Goal: Transaction & Acquisition: Obtain resource

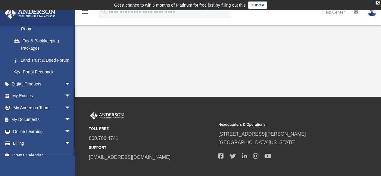
scroll to position [131, 0]
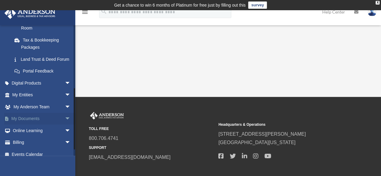
click at [65, 125] on span "arrow_drop_down" at bounding box center [71, 119] width 12 height 12
click at [24, 137] on link "Box" at bounding box center [43, 131] width 71 height 12
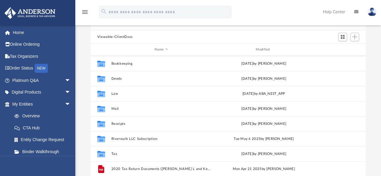
scroll to position [16, 0]
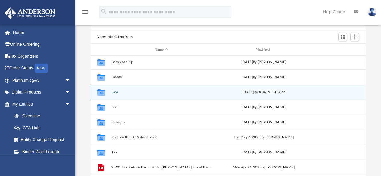
click at [104, 93] on icon "grid" at bounding box center [101, 93] width 8 height 5
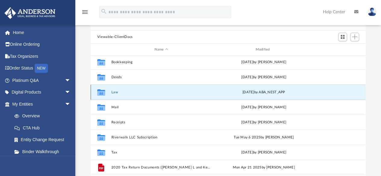
click at [118, 93] on button "Law" at bounding box center [161, 92] width 100 height 4
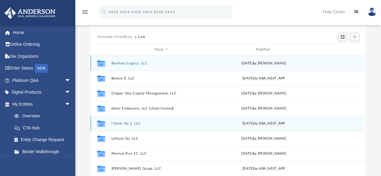
scroll to position [10, 0]
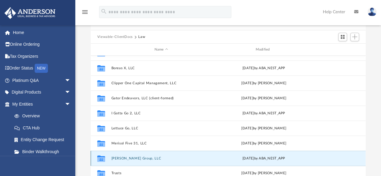
click at [119, 158] on button "Merisol Rose Group, LLC" at bounding box center [161, 159] width 100 height 4
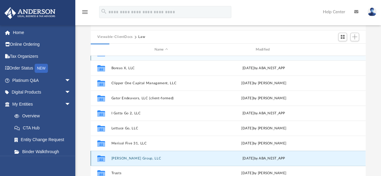
scroll to position [0, 0]
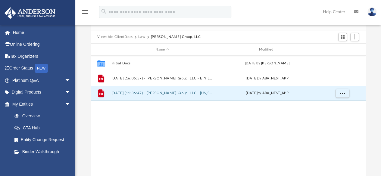
click at [137, 93] on button "[DATE] (11:36:47) - [PERSON_NAME] Group, LLC - [US_STATE] Franchise from [US_ST…" at bounding box center [162, 94] width 102 height 4
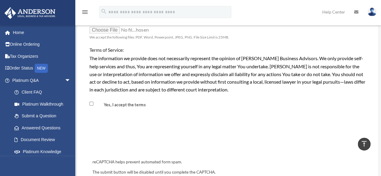
scroll to position [531, 0]
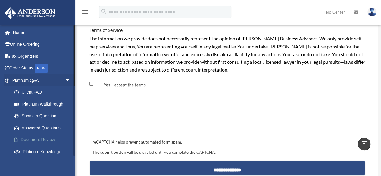
click at [48, 139] on link "Document Review" at bounding box center [43, 140] width 71 height 12
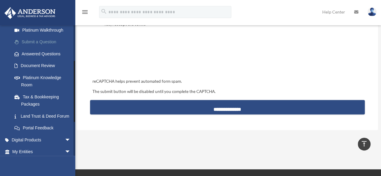
scroll to position [75, 0]
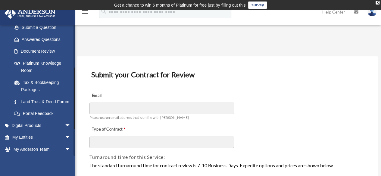
scroll to position [89, 0]
click at [32, 87] on link "Tax & Bookkeeping Packages" at bounding box center [43, 85] width 71 height 19
click at [33, 84] on link "Tax & Bookkeeping Packages" at bounding box center [43, 85] width 71 height 19
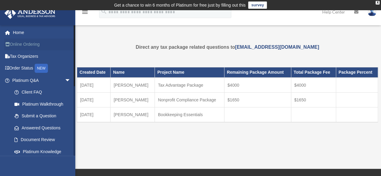
scroll to position [1, 0]
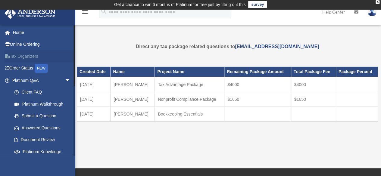
click at [28, 54] on link "Tax Organizers" at bounding box center [42, 56] width 76 height 12
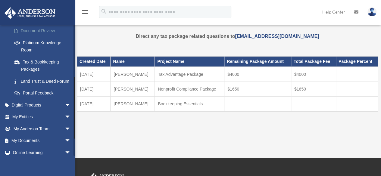
scroll to position [110, 0]
click at [65, 135] on span "arrow_drop_down" at bounding box center [71, 128] width 12 height 12
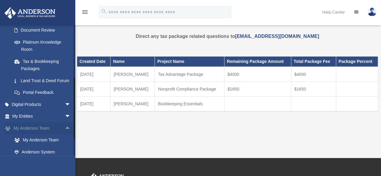
click at [33, 134] on link "My Anderson Team arrow_drop_up" at bounding box center [42, 128] width 76 height 12
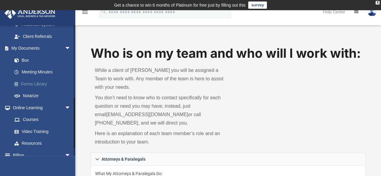
scroll to position [188, 0]
click at [26, 61] on link "Box" at bounding box center [43, 60] width 71 height 12
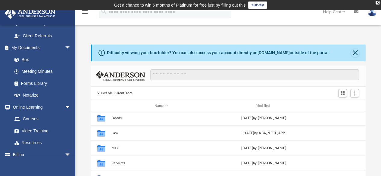
scroll to position [32, 0]
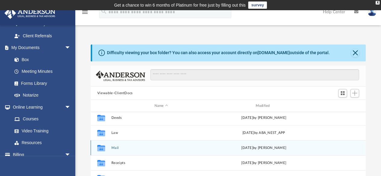
click at [101, 147] on icon "grid" at bounding box center [101, 149] width 8 height 5
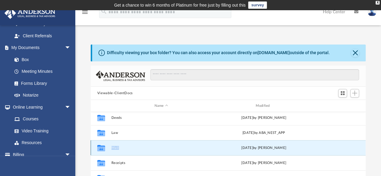
click at [101, 147] on icon "grid" at bounding box center [101, 149] width 8 height 5
click at [109, 150] on div "Collaborated Folder" at bounding box center [101, 149] width 15 height 10
click at [115, 148] on button "Mail" at bounding box center [161, 148] width 100 height 4
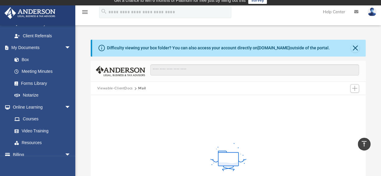
scroll to position [0, 0]
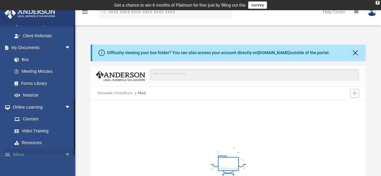
click at [65, 156] on span "arrow_drop_down" at bounding box center [71, 155] width 12 height 12
click at [65, 156] on span "arrow_drop_up" at bounding box center [71, 155] width 12 height 12
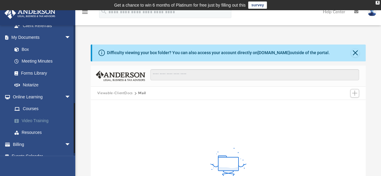
scroll to position [205, 0]
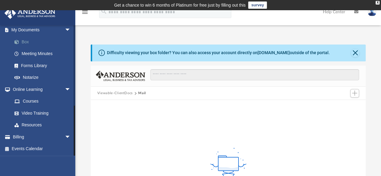
click at [25, 43] on link "Box" at bounding box center [43, 42] width 71 height 12
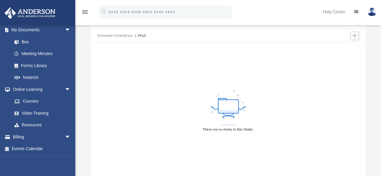
scroll to position [0, 0]
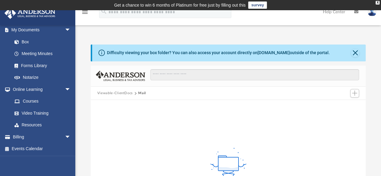
click at [142, 93] on button "Mail" at bounding box center [142, 93] width 8 height 5
click at [352, 95] on span "Add" at bounding box center [354, 93] width 5 height 5
click at [161, 134] on div "There are no items in this folder." at bounding box center [229, 168] width 276 height 137
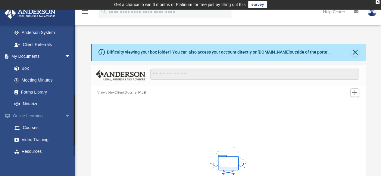
scroll to position [179, 0]
click at [65, 56] on span "arrow_drop_down" at bounding box center [71, 56] width 12 height 12
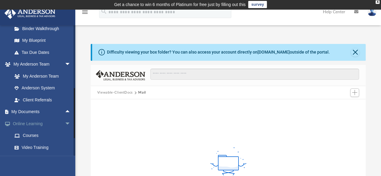
scroll to position [123, 0]
click at [65, 112] on span "arrow_drop_up" at bounding box center [71, 112] width 12 height 12
click at [23, 124] on link "Box" at bounding box center [43, 124] width 71 height 12
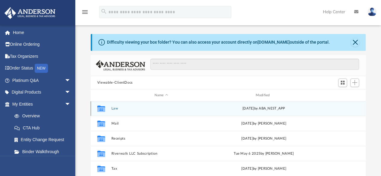
scroll to position [45, 0]
click at [113, 108] on button "Law" at bounding box center [161, 109] width 100 height 4
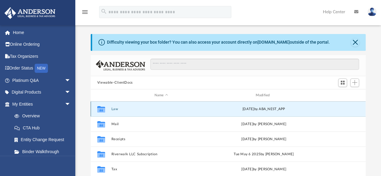
click at [113, 108] on button "Law" at bounding box center [161, 109] width 100 height 4
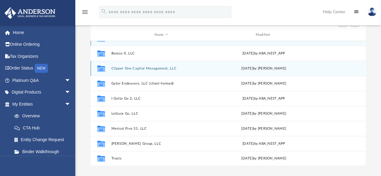
scroll to position [71, 0]
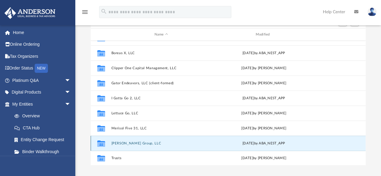
click at [134, 144] on button "[PERSON_NAME] Group, LLC" at bounding box center [161, 144] width 100 height 4
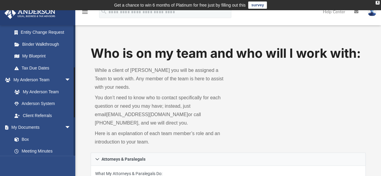
scroll to position [117, 0]
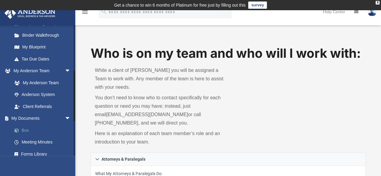
click at [26, 128] on link "Box" at bounding box center [43, 131] width 71 height 12
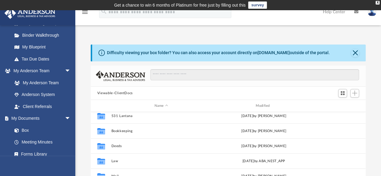
scroll to position [10, 0]
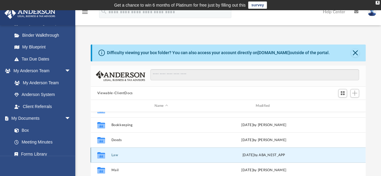
click at [115, 155] on button "Law" at bounding box center [161, 155] width 100 height 4
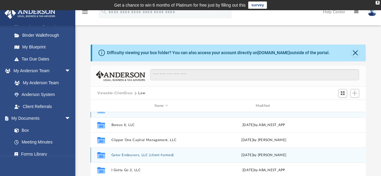
scroll to position [0, 0]
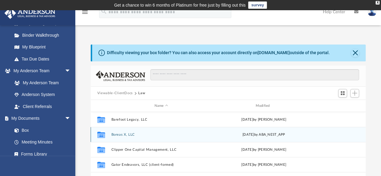
click at [115, 137] on div "Collaborated Folder Boreas X, LLC Thu Oct 2 2025 by ABA_NEST_APP" at bounding box center [228, 134] width 275 height 15
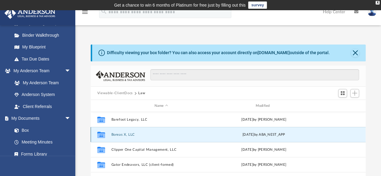
click at [117, 135] on button "Boreas X, LLC" at bounding box center [161, 135] width 100 height 4
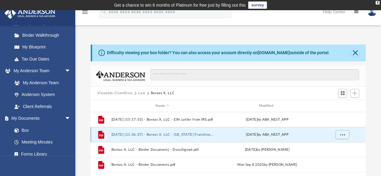
click at [117, 135] on button "2025.10.02 (11:36:37) - Boreas X, LLC - Texas Franchise from Texas Comptroller.…" at bounding box center [162, 135] width 102 height 4
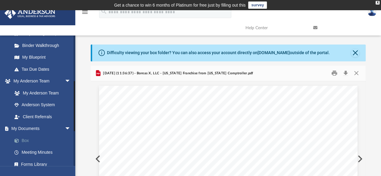
click at [26, 140] on link "Box" at bounding box center [43, 141] width 71 height 12
click at [355, 52] on button "Close" at bounding box center [355, 53] width 8 height 8
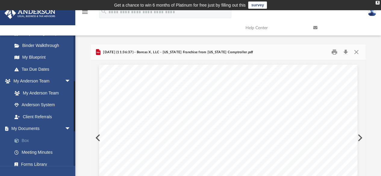
click at [31, 141] on link "Box" at bounding box center [43, 141] width 71 height 12
click at [29, 138] on link "Box" at bounding box center [43, 141] width 71 height 12
click at [65, 128] on span "arrow_drop_down" at bounding box center [71, 129] width 12 height 12
click at [19, 128] on link "My Documents arrow_drop_up" at bounding box center [42, 129] width 76 height 12
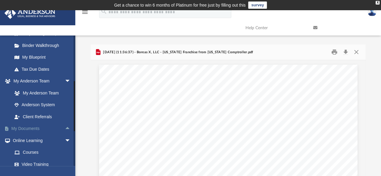
click at [19, 128] on link "My Documents arrow_drop_up" at bounding box center [42, 129] width 76 height 12
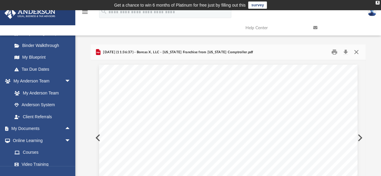
click at [356, 51] on button "Close" at bounding box center [356, 52] width 11 height 9
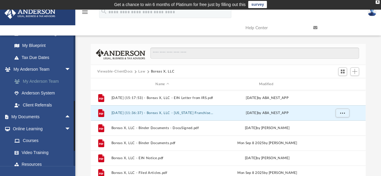
scroll to position [128, 0]
click at [65, 117] on span "arrow_drop_up" at bounding box center [71, 118] width 12 height 12
click at [25, 128] on link "Box" at bounding box center [43, 129] width 71 height 12
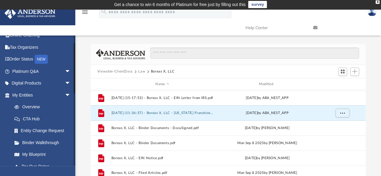
scroll to position [20, 0]
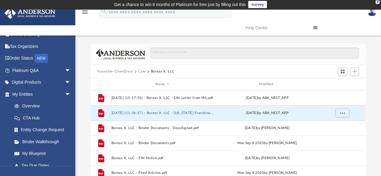
click at [140, 71] on button "Law" at bounding box center [141, 71] width 7 height 5
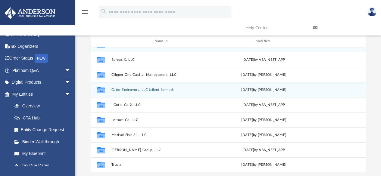
scroll to position [44, 0]
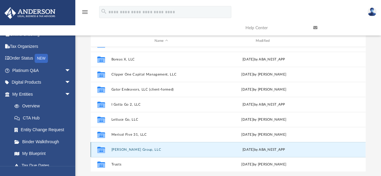
click at [125, 150] on button "[PERSON_NAME] Group, LLC" at bounding box center [161, 150] width 100 height 4
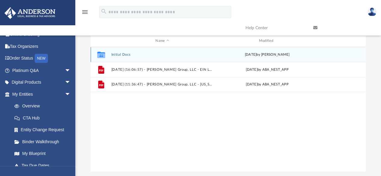
scroll to position [0, 0]
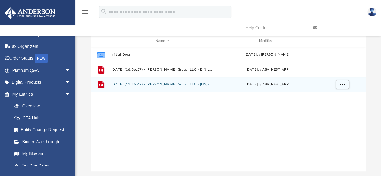
click at [134, 84] on button "[DATE] (11:36:47) - [PERSON_NAME] Group, LLC - [US_STATE] Franchise from [US_ST…" at bounding box center [162, 85] width 102 height 4
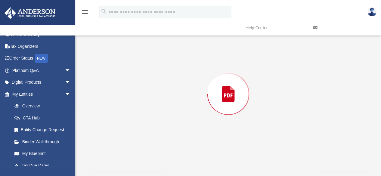
click at [134, 84] on div "Preview" at bounding box center [229, 94] width 276 height 156
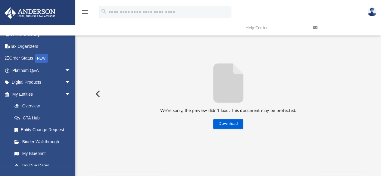
click at [99, 93] on button "Preview" at bounding box center [97, 94] width 13 height 17
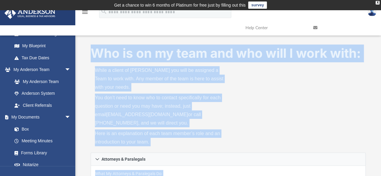
click at [239, 119] on div "Who is on my team and who will I work with: While a client of Anderson you will…" at bounding box center [229, 99] width 276 height 109
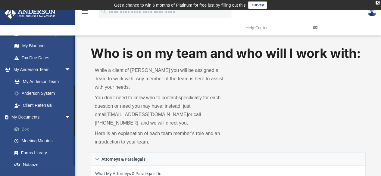
click at [23, 131] on link "Box" at bounding box center [43, 129] width 71 height 12
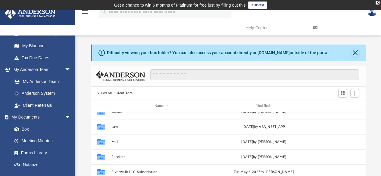
scroll to position [40, 0]
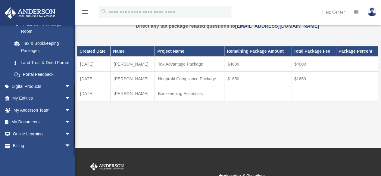
scroll to position [128, 0]
click at [65, 128] on span "arrow_drop_down" at bounding box center [71, 122] width 12 height 12
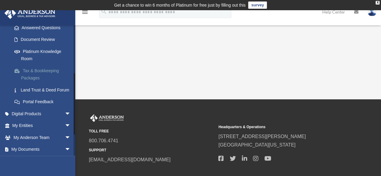
scroll to position [103, 0]
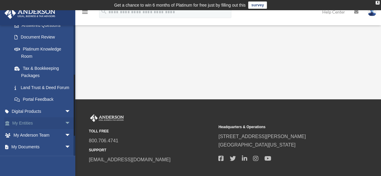
drag, startPoint x: 38, startPoint y: 114, endPoint x: 55, endPoint y: 127, distance: 21.7
click at [55, 127] on link "My Entities arrow_drop_down" at bounding box center [42, 124] width 76 height 12
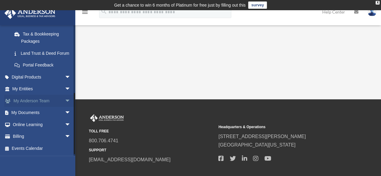
scroll to position [141, 0]
click at [65, 115] on span "arrow_drop_down" at bounding box center [71, 113] width 12 height 12
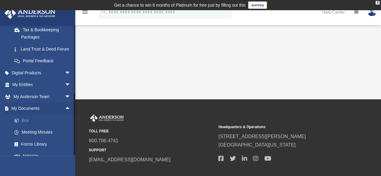
click at [31, 127] on link "Box" at bounding box center [43, 121] width 71 height 12
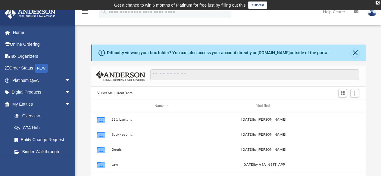
scroll to position [132, 271]
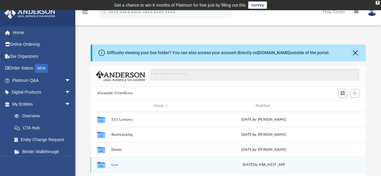
click at [115, 165] on button "Law" at bounding box center [161, 165] width 100 height 4
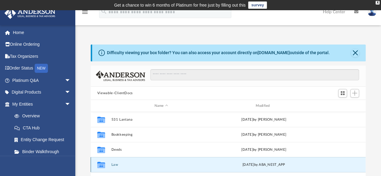
click at [115, 165] on button "Law" at bounding box center [161, 165] width 100 height 4
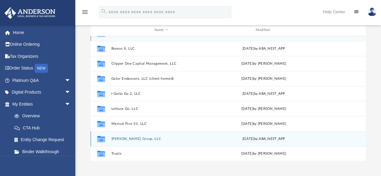
scroll to position [76, 0]
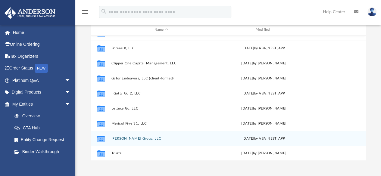
click at [103, 138] on icon "grid" at bounding box center [101, 139] width 8 height 6
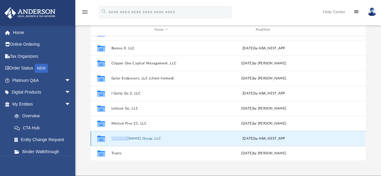
click at [136, 140] on button "[PERSON_NAME] Group, LLC" at bounding box center [161, 139] width 100 height 4
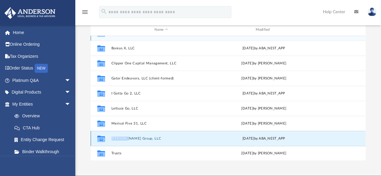
scroll to position [0, 0]
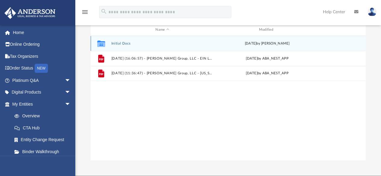
click at [116, 45] on button "Initial Docs" at bounding box center [162, 44] width 102 height 4
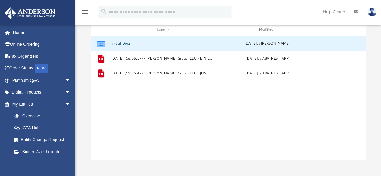
click at [116, 45] on button "Initial Docs" at bounding box center [162, 44] width 102 height 4
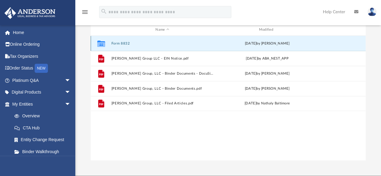
click at [115, 44] on button "Form 8832" at bounding box center [162, 44] width 102 height 4
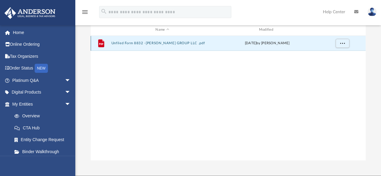
click at [151, 43] on button "Unfiled Form 8832 -[PERSON_NAME] GROUP LLC .pdf" at bounding box center [162, 44] width 102 height 4
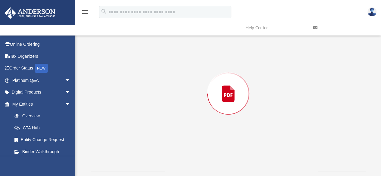
click at [151, 43] on div "Preview" at bounding box center [229, 94] width 276 height 156
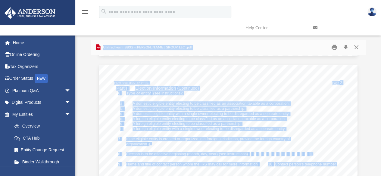
scroll to position [339, 0]
click at [334, 49] on button "Print" at bounding box center [335, 47] width 12 height 9
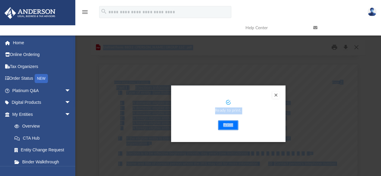
click at [229, 124] on button "Print" at bounding box center [228, 126] width 20 height 10
